Goal: Transaction & Acquisition: Register for event/course

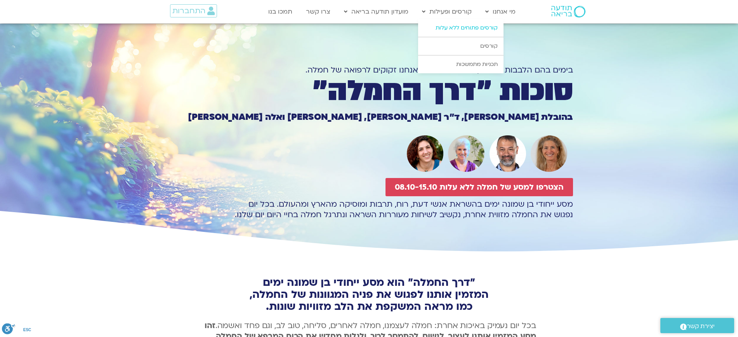
click at [464, 27] on link "קורסים פתוחים ללא עלות" at bounding box center [460, 28] width 85 height 18
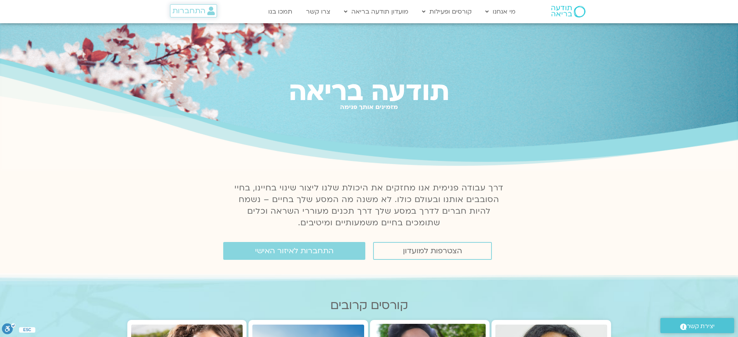
click at [199, 12] on span "התחברות" at bounding box center [188, 11] width 33 height 9
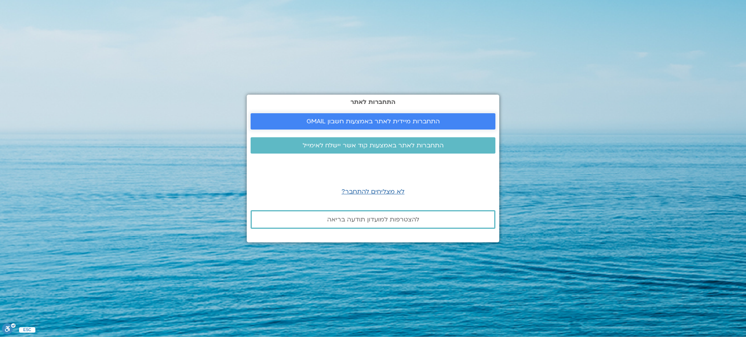
click at [410, 118] on span "התחברות מיידית לאתר באמצעות חשבון GMAIL" at bounding box center [372, 121] width 133 height 7
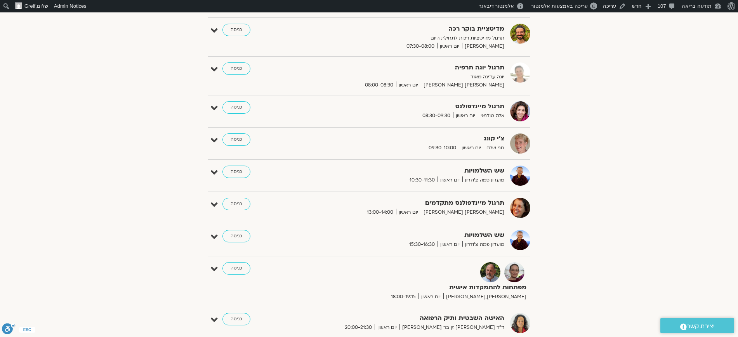
scroll to position [214, 0]
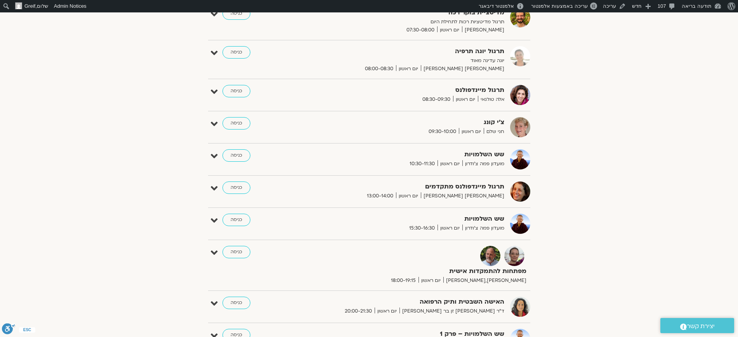
click at [496, 157] on strong "שש השלמויות" at bounding box center [409, 155] width 190 height 10
drag, startPoint x: 216, startPoint y: 154, endPoint x: 228, endPoint y: 163, distance: 14.8
click at [216, 154] on icon at bounding box center [214, 156] width 7 height 11
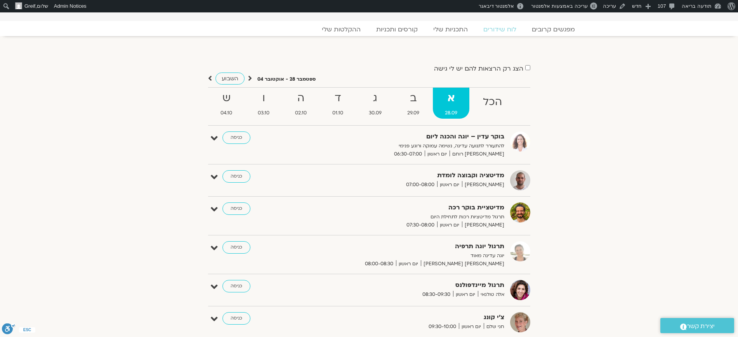
scroll to position [0, 0]
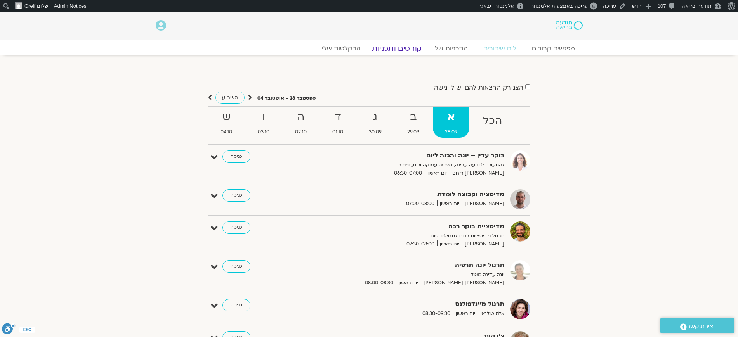
click at [418, 49] on link "קורסים ותכניות" at bounding box center [397, 48] width 68 height 9
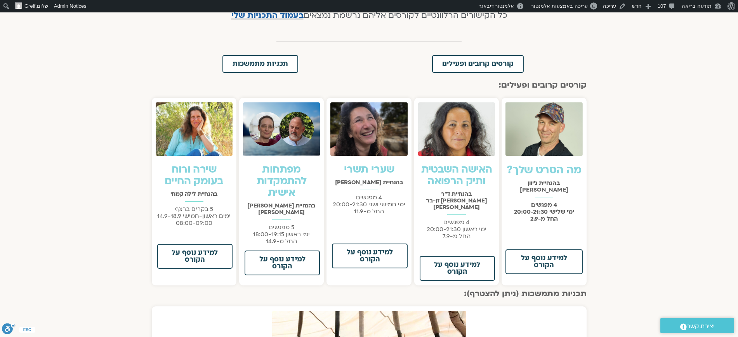
scroll to position [291, 0]
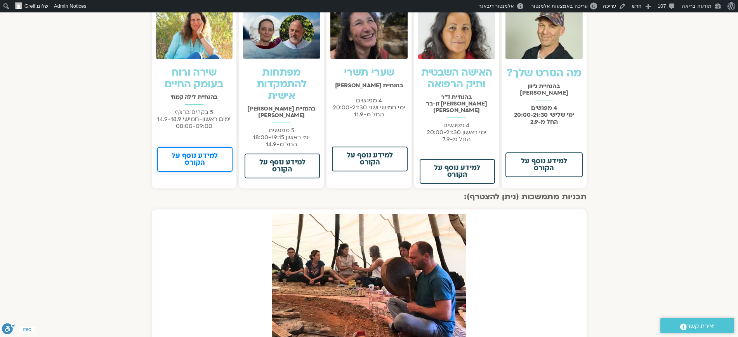
click at [205, 160] on span "למידע נוסף על הקורס" at bounding box center [194, 160] width 55 height 14
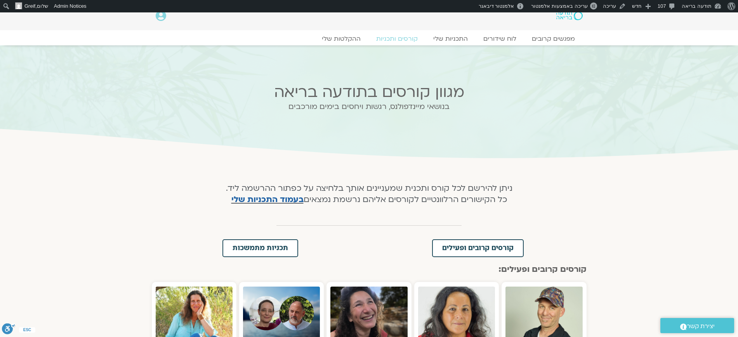
scroll to position [0, 0]
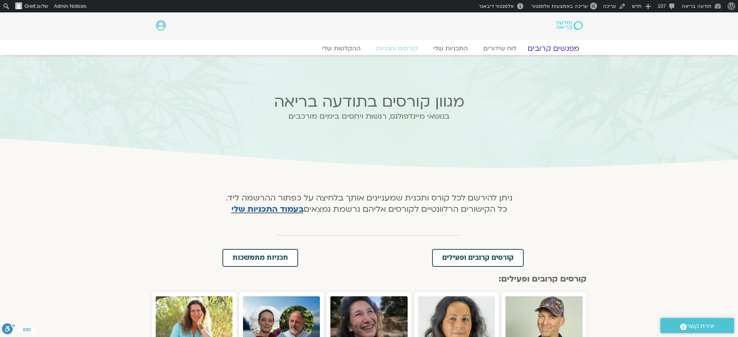
click at [546, 50] on link "מפגשים קרובים" at bounding box center [553, 48] width 70 height 9
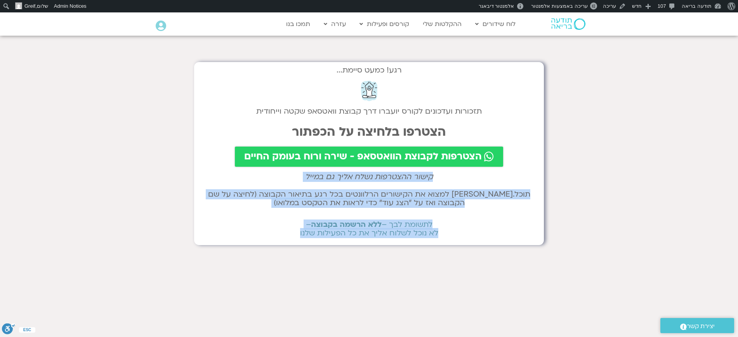
drag, startPoint x: 447, startPoint y: 179, endPoint x: 294, endPoint y: 234, distance: 162.4
click at [282, 245] on div "רגע! כמעט סיימת... תזכורות ועדכונים לקורס יועברו דרך קבוצת וואטסאפ שקטה וייחודי…" at bounding box center [369, 250] width 350 height 377
click at [365, 214] on div "רגע! כמעט סיימת... תזכורות ועדכונים לקורס יועברו דרך קבוצת וואטסאפ שקטה וייחודי…" at bounding box center [369, 153] width 350 height 183
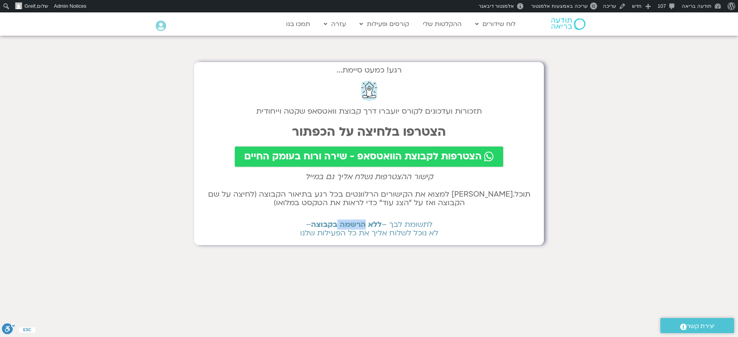
click at [365, 214] on div "רגע! כמעט סיימת... תזכורות ועדכונים לקורס יועברו דרך קבוצת וואטסאפ שקטה וייחודי…" at bounding box center [369, 153] width 350 height 183
click at [407, 197] on h2 "תוכל.י למצוא את הקישורים הרלוונטים בכל רגע בתיאור הקבוצה (לחיצה על שם הקבוצה וא…" at bounding box center [369, 198] width 334 height 17
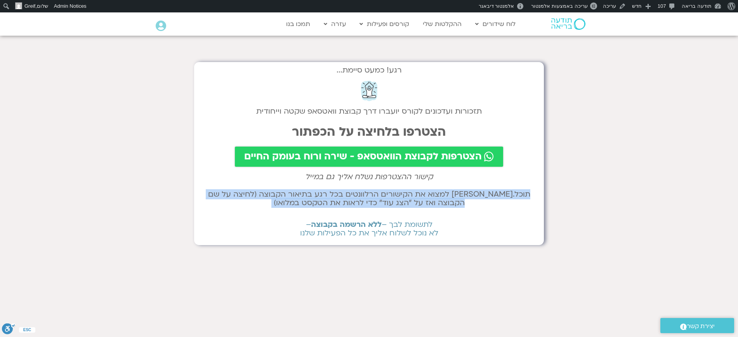
click at [407, 197] on h2 "תוכל.י למצוא את הקישורים הרלוונטים בכל רגע בתיאור הקבוצה (לחיצה על שם הקבוצה וא…" at bounding box center [369, 198] width 334 height 17
click at [390, 197] on h2 "תוכל.י למצוא את הקישורים הרלוונטים בכל רגע בתיאור הקבוצה (לחיצה על שם הקבוצה וא…" at bounding box center [369, 198] width 334 height 17
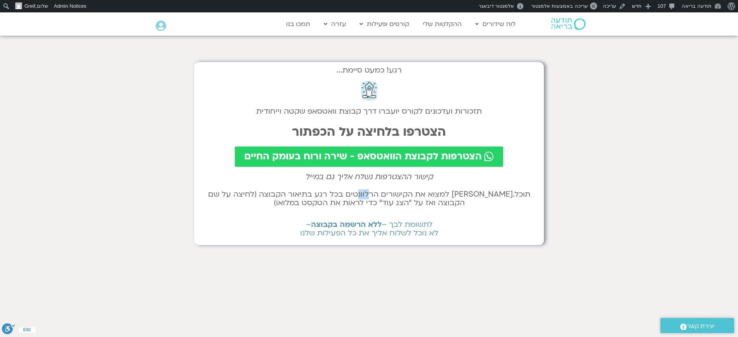
click at [390, 197] on h2 "תוכל.י למצוא את הקישורים הרלוונטים בכל רגע בתיאור הקבוצה (לחיצה על שם הקבוצה וא…" at bounding box center [369, 198] width 334 height 17
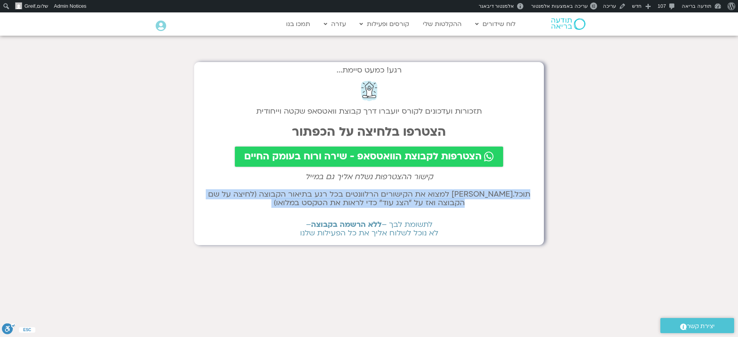
click at [390, 197] on h2 "תוכל.י למצוא את הקישורים הרלוונטים בכל רגע בתיאור הקבוצה (לחיצה על שם הקבוצה וא…" at bounding box center [369, 198] width 334 height 17
click at [421, 195] on h2 "תוכל.י למצוא את הקישורים הרלוונטים בכל רגע בתיאור הקבוצה (לחיצה על שם הקבוצה וא…" at bounding box center [369, 198] width 334 height 17
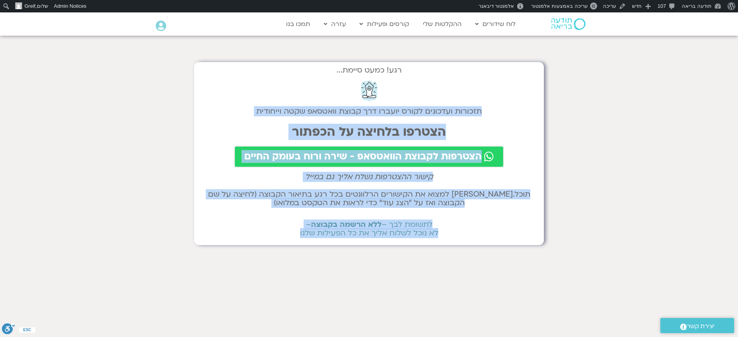
drag, startPoint x: 480, startPoint y: 107, endPoint x: 254, endPoint y: 244, distance: 263.6
click at [254, 244] on div "רגע! כמעט סיימת... תזכורות ועדכונים לקורס יועברו דרך קבוצת וואטסאפ שקטה וייחודי…" at bounding box center [369, 153] width 350 height 183
click at [427, 222] on h2 "לתשומת לבך – ללא הרשמה בקבוצה – לא נוכל לשלוח אליך את כל הפעילות שלנו" at bounding box center [369, 229] width 334 height 17
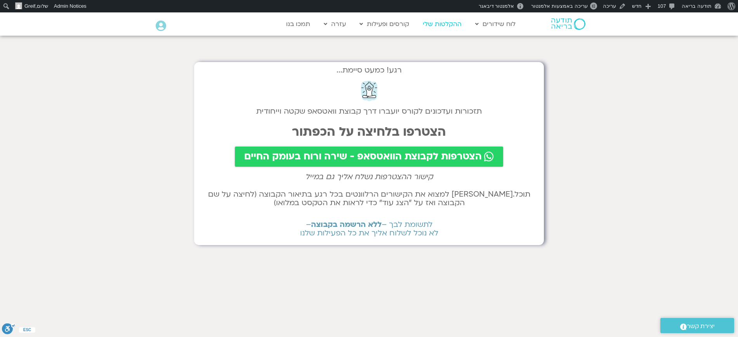
click at [427, 21] on link "ההקלטות שלי" at bounding box center [442, 24] width 47 height 15
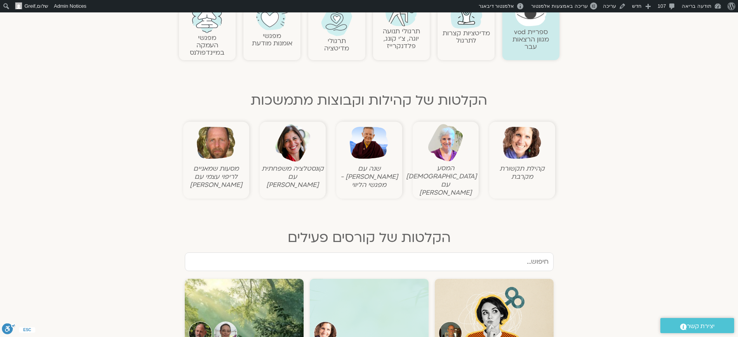
scroll to position [388, 0]
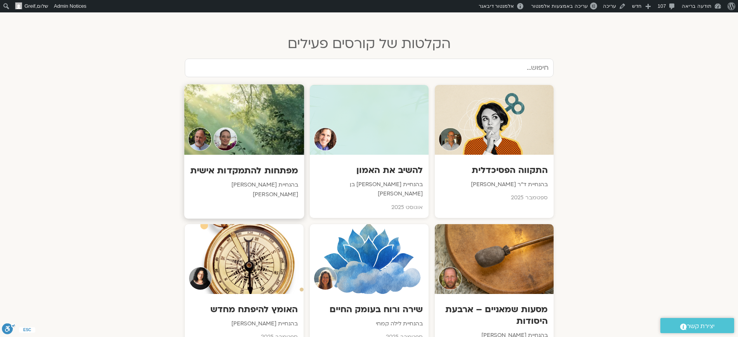
click at [243, 165] on h3 "מפתחות להתמקדות אישית" at bounding box center [244, 171] width 108 height 12
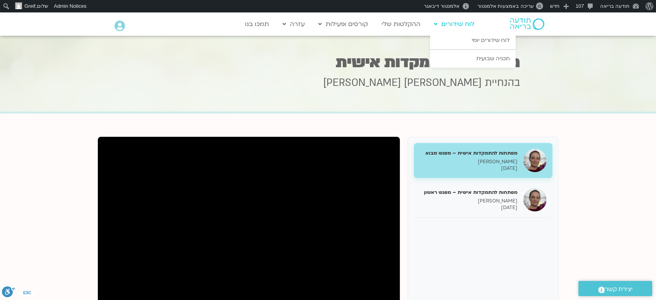
click at [462, 22] on link "לוח שידורים" at bounding box center [454, 24] width 48 height 15
click at [499, 40] on link "לוח שידורים יומי" at bounding box center [472, 40] width 85 height 18
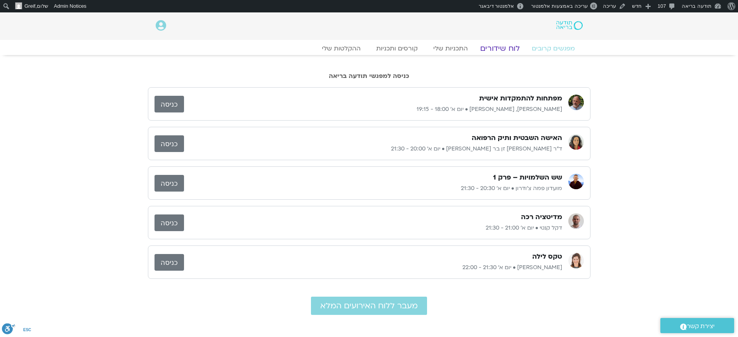
click at [492, 48] on link "לוח שידורים" at bounding box center [500, 48] width 58 height 9
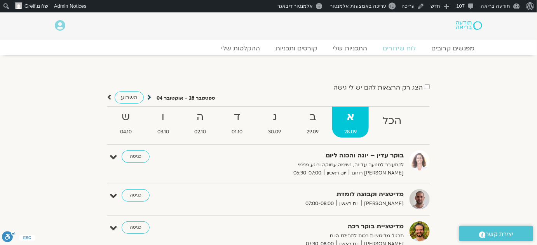
click at [148, 96] on icon at bounding box center [149, 98] width 4 height 8
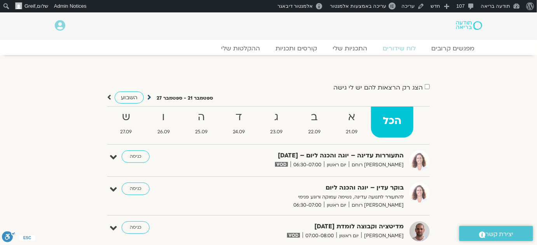
click at [148, 99] on icon at bounding box center [149, 98] width 4 height 8
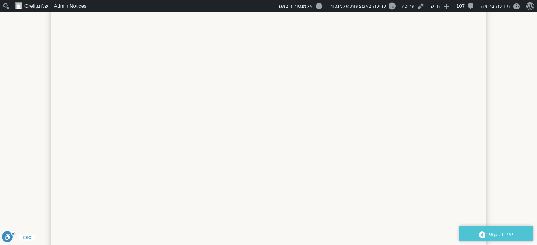
scroll to position [4954, 0]
click at [504, 153] on section at bounding box center [268, 14] width 537 height 621
click at [509, 147] on section at bounding box center [268, 33] width 537 height 621
click at [504, 173] on section at bounding box center [268, 33] width 537 height 621
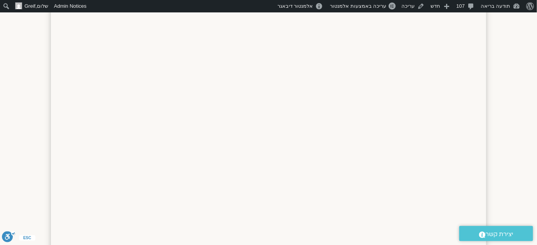
click at [504, 175] on section at bounding box center [268, 33] width 537 height 621
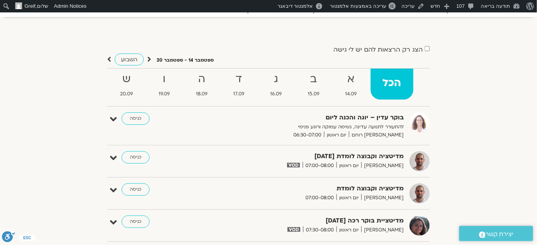
scroll to position [0, 0]
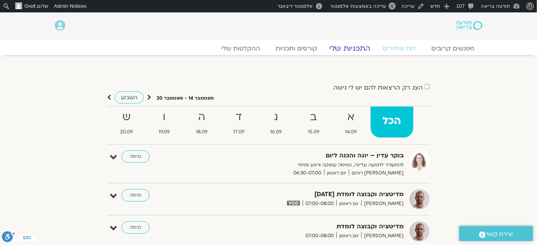
click at [366, 48] on link "התכניות שלי" at bounding box center [350, 48] width 60 height 9
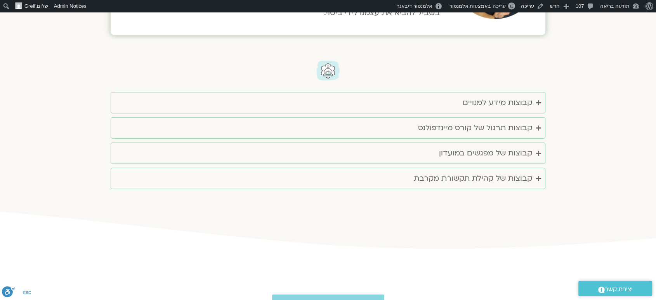
scroll to position [1989, 0]
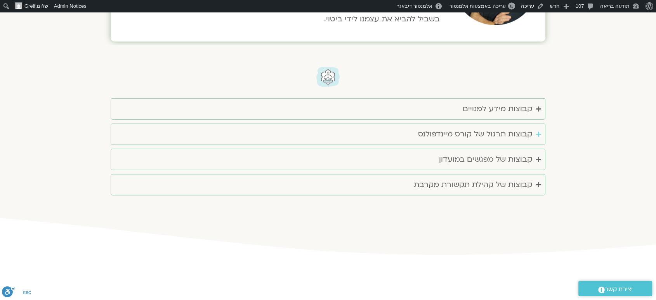
click at [516, 130] on summary "קבוצות תרגול של קורס מיינדפולנס" at bounding box center [328, 134] width 435 height 21
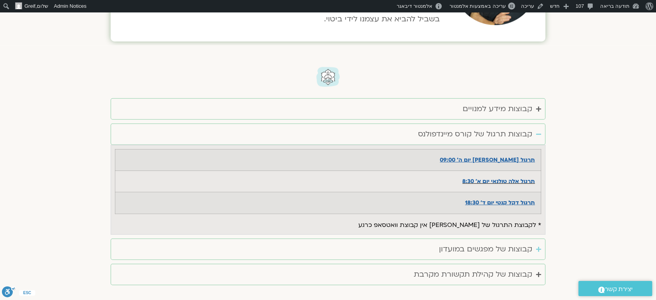
click at [512, 243] on div "קבוצות של מפגשים במועדון" at bounding box center [485, 249] width 93 height 13
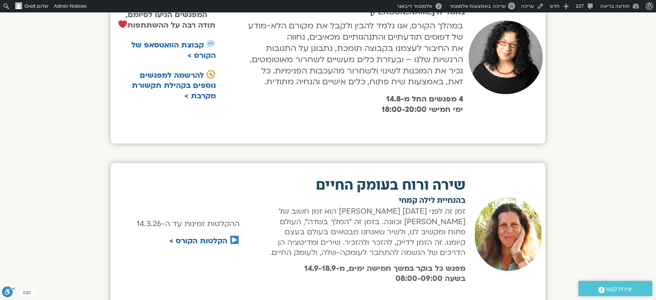
scroll to position [0, 0]
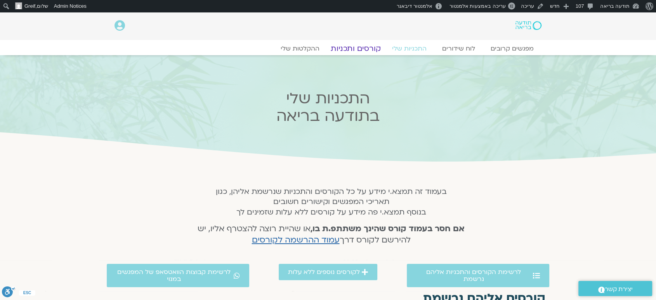
click at [364, 50] on link "קורסים ותכניות" at bounding box center [356, 48] width 68 height 9
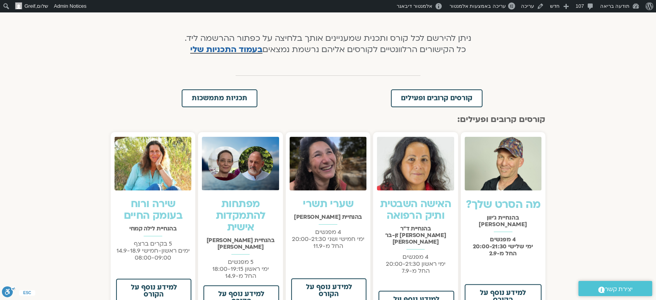
scroll to position [172, 0]
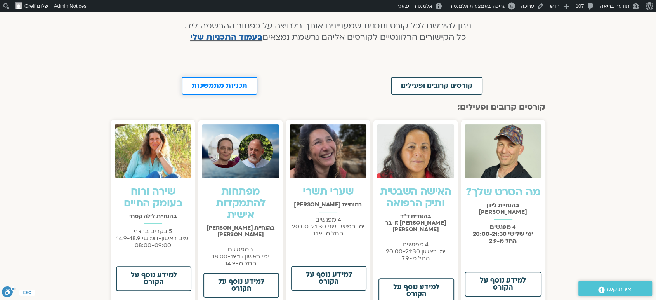
click at [242, 85] on span "תכניות מתמשכות" at bounding box center [220, 85] width 56 height 7
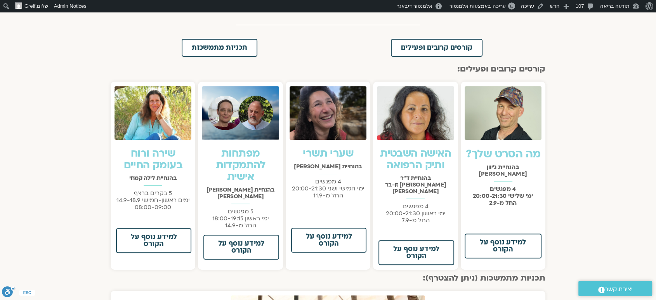
scroll to position [196, 0]
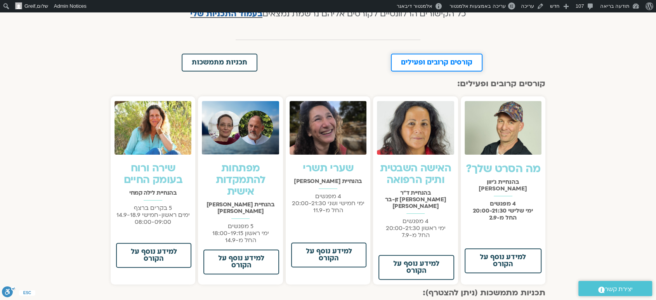
click at [431, 64] on span "קורסים קרובים ופעילים" at bounding box center [436, 62] width 71 height 7
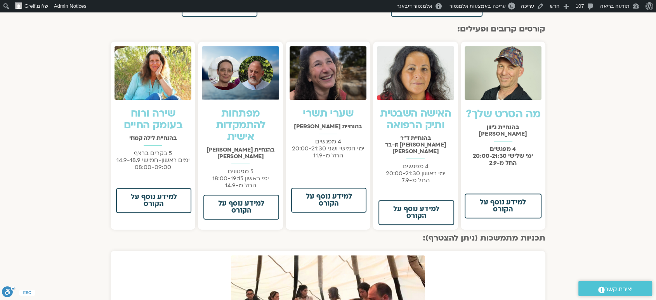
scroll to position [258, 0]
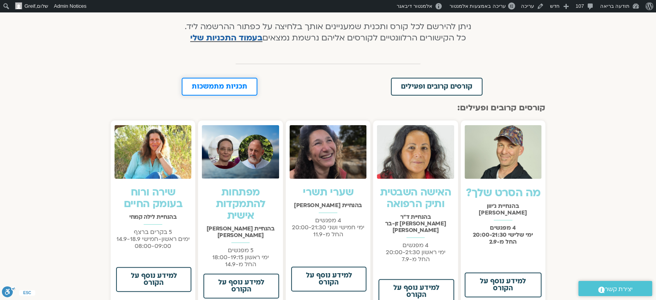
click at [226, 86] on span "תכניות מתמשכות" at bounding box center [220, 86] width 56 height 7
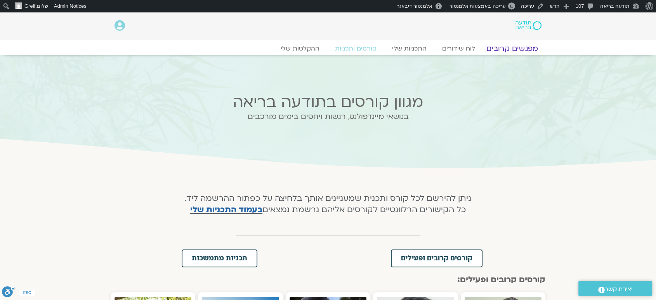
click at [513, 52] on link "מפגשים קרובים" at bounding box center [512, 48] width 70 height 9
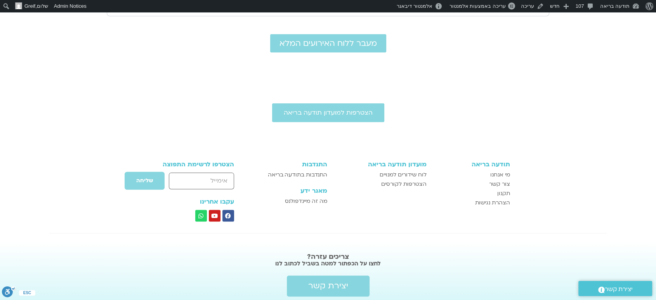
scroll to position [193, 0]
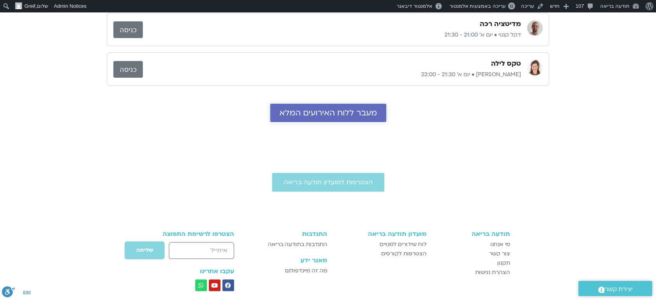
click at [303, 108] on span "מעבר ללוח האירועים המלא" at bounding box center [328, 112] width 97 height 9
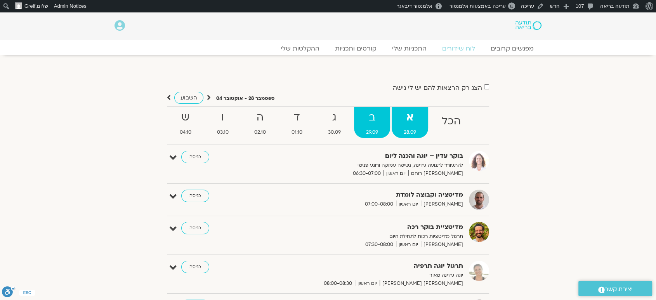
click at [380, 117] on strong "ב" at bounding box center [372, 117] width 36 height 17
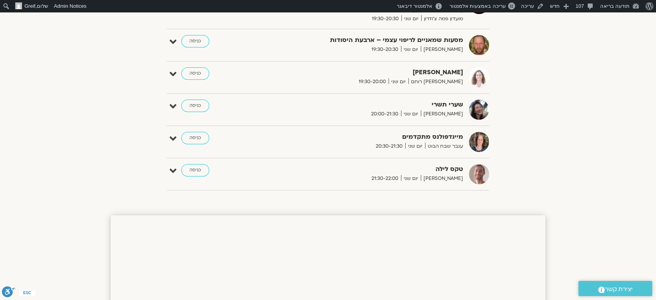
scroll to position [518, 0]
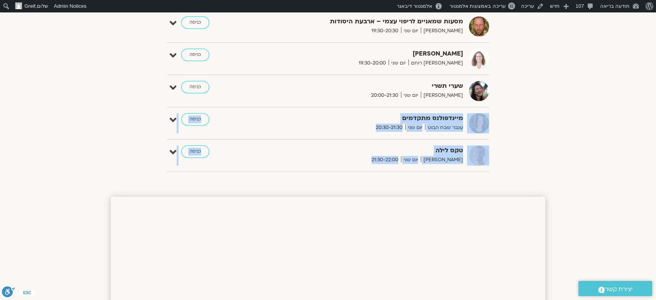
drag, startPoint x: 497, startPoint y: 108, endPoint x: 498, endPoint y: 171, distance: 63.3
click at [498, 171] on div "למפגשי הקורס "לגעת בלב העניינים" בהנחיית פמה צ'ודרון הצג רק הרצאות להם יש [PERS…" at bounding box center [328, 169] width 656 height 1265
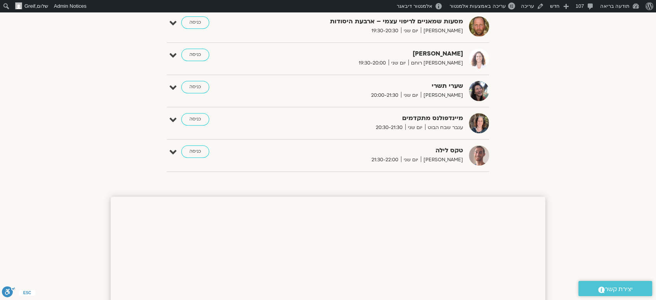
click at [458, 113] on strong "מיינדפולנס מתקדמים" at bounding box center [368, 118] width 190 height 10
click at [174, 115] on icon at bounding box center [173, 120] width 7 height 11
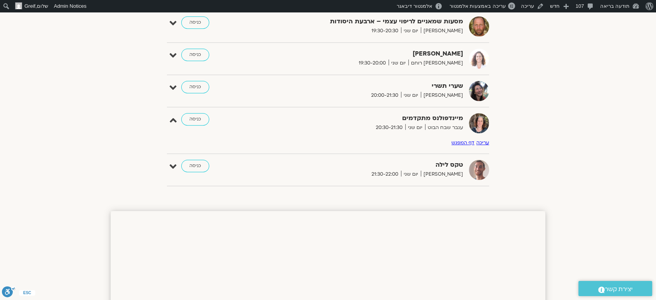
click at [466, 139] on link "דף המפגש" at bounding box center [463, 142] width 23 height 6
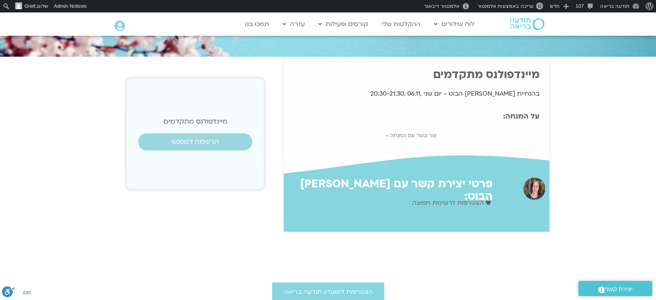
click at [592, 127] on section "מיינדפולנס מתקדמים בהנחיית [PERSON_NAME] הבוט - יום שני ,06.11 ,20:30-21:30 הרש…" at bounding box center [328, 145] width 656 height 173
click at [229, 142] on span "הרשמה למפגש" at bounding box center [196, 142] width 96 height 8
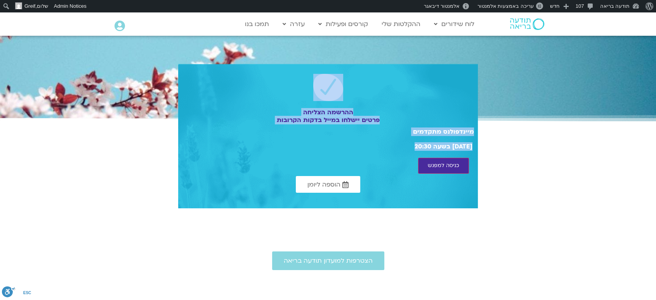
drag, startPoint x: 404, startPoint y: 167, endPoint x: 437, endPoint y: 83, distance: 90.3
click at [437, 83] on div "ההרשמה הצליחה פרטים יישלחו במייל בדקות הקרובות מיינדפולנס מתקדמים [DATE] בשעה 2…" at bounding box center [328, 136] width 300 height 144
click at [440, 106] on div "ההרשמה הצליחה פרטים יישלחו במייל בדקות הקרובות מיינדפולנס מתקדמים [DATE] בשעה 2…" at bounding box center [328, 136] width 300 height 144
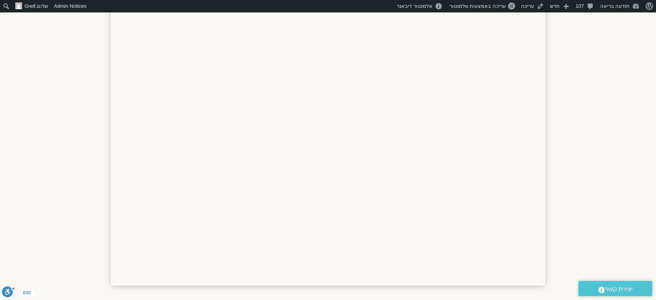
scroll to position [977, 0]
